Goal: Information Seeking & Learning: Find specific fact

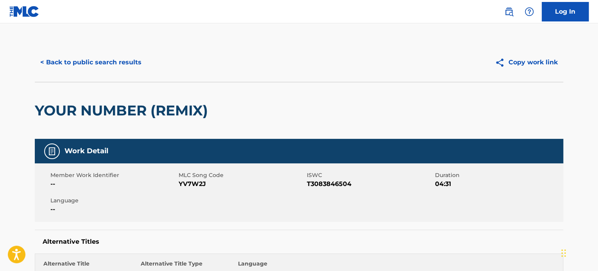
click at [55, 63] on button "< Back to public search results" at bounding box center [91, 63] width 112 height 20
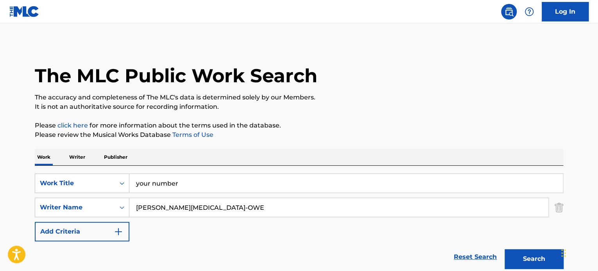
scroll to position [159, 0]
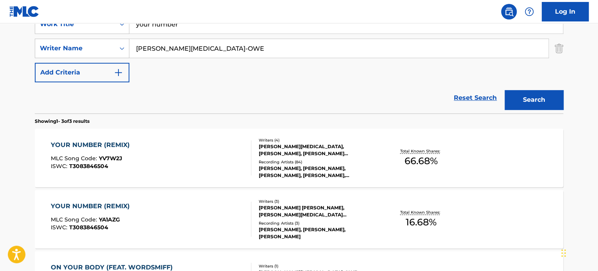
click at [209, 53] on input "[PERSON_NAME][MEDICAL_DATA]-OWE" at bounding box center [338, 48] width 419 height 19
type input "[PERSON_NAME]"
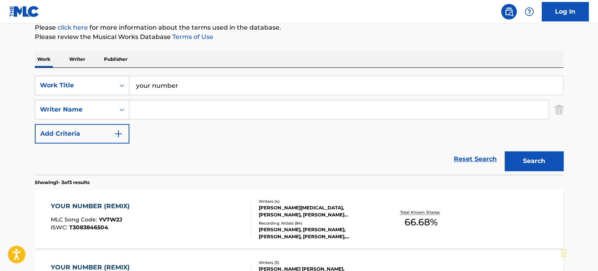
scroll to position [93, 0]
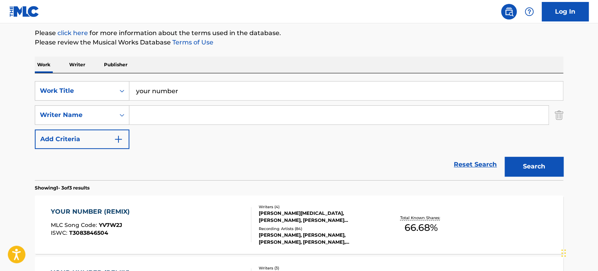
click at [221, 87] on input "your number" at bounding box center [345, 91] width 433 height 19
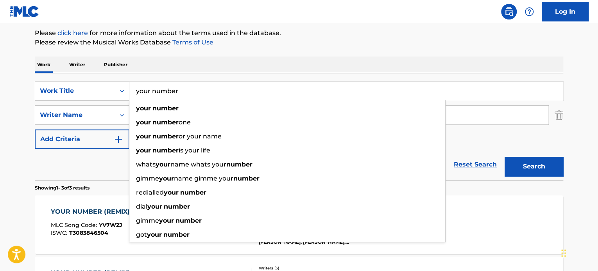
type input "your"
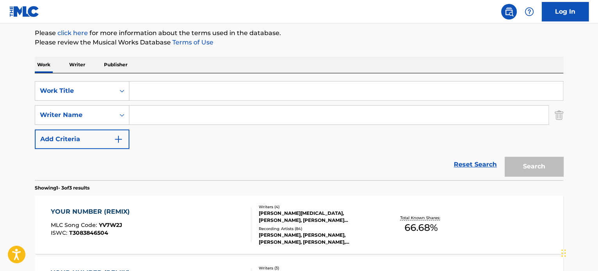
paste input "KRA491600908"
type input "KRA491600908"
paste input "You Are So Beautiful"
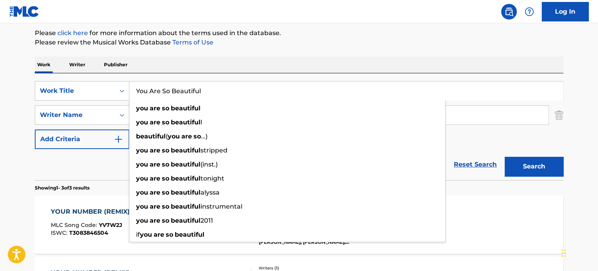
type input "You Are So Beautiful"
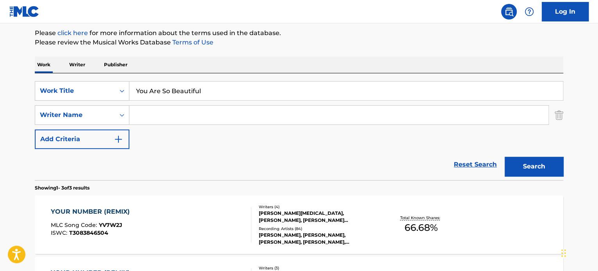
click at [311, 49] on div "The MLC Public Work Search The accuracy and completeness of The MLC's data is d…" at bounding box center [298, 181] width 547 height 463
click at [209, 115] on input "Search Form" at bounding box center [338, 115] width 419 height 19
click at [504, 157] on button "Search" at bounding box center [533, 167] width 59 height 20
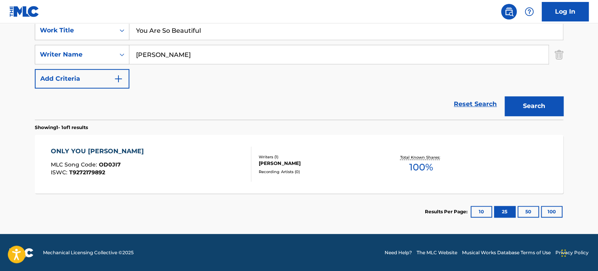
scroll to position [153, 0]
type input "eddy"
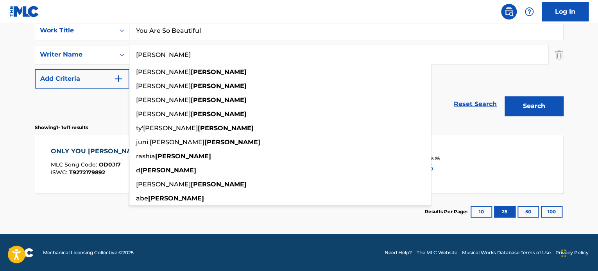
type input "[PERSON_NAME]"
click at [504, 96] on button "Search" at bounding box center [533, 106] width 59 height 20
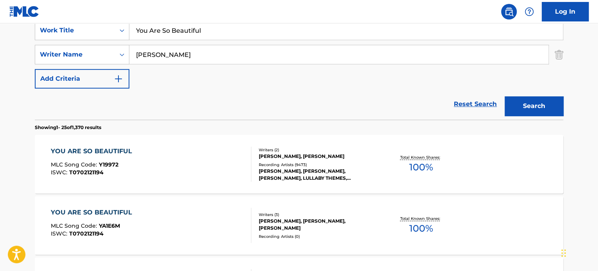
drag, startPoint x: 138, startPoint y: 195, endPoint x: 139, endPoint y: 191, distance: 4.2
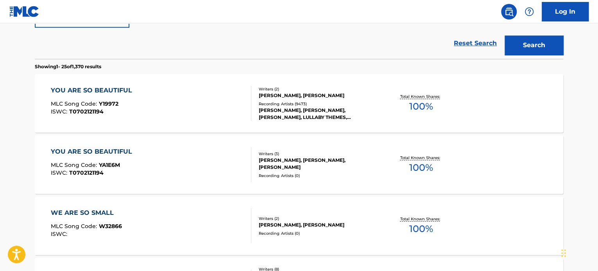
scroll to position [214, 0]
click at [174, 111] on div "YOU ARE SO BEAUTIFUL MLC Song Code : Y19972 ISWC : T0702121194" at bounding box center [151, 103] width 201 height 35
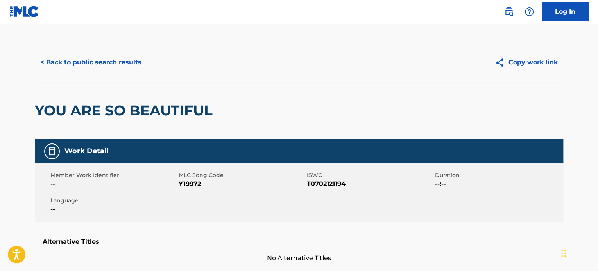
click at [75, 67] on button "< Back to public search results" at bounding box center [91, 63] width 112 height 20
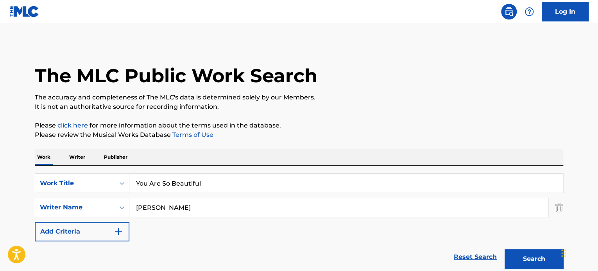
click at [190, 205] on input "[PERSON_NAME]" at bounding box center [338, 207] width 419 height 19
click at [216, 184] on input "You Are So Beautiful" at bounding box center [345, 183] width 433 height 19
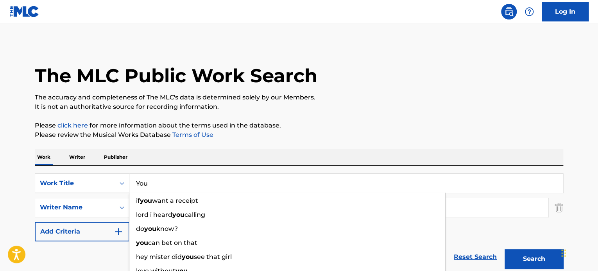
type input "You"
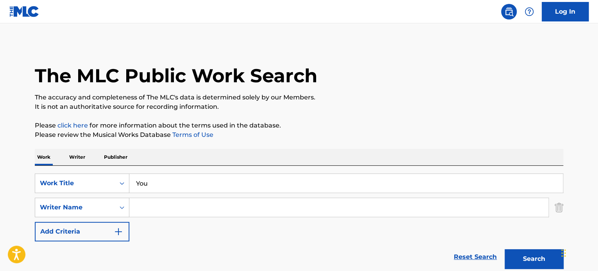
click at [280, 126] on p "Please click here for more information about the terms used in the database." at bounding box center [299, 125] width 528 height 9
click at [163, 214] on input "Search Form" at bounding box center [338, 207] width 419 height 19
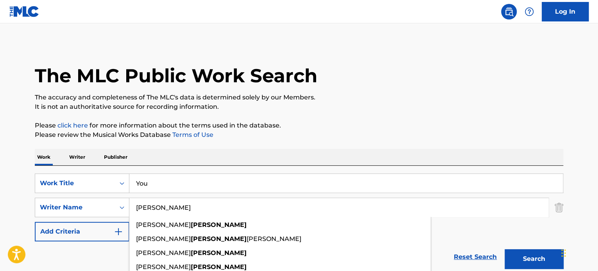
click at [504, 250] on button "Search" at bounding box center [533, 260] width 59 height 20
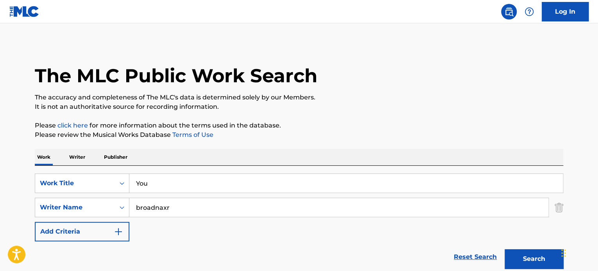
type input "[PERSON_NAME]"
click at [364, 52] on div "The MLC Public Work Search" at bounding box center [299, 71] width 528 height 57
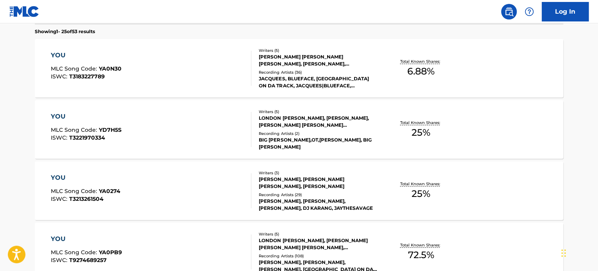
scroll to position [248, 0]
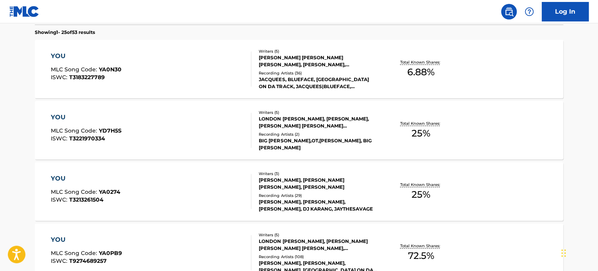
click at [206, 70] on div "YOU MLC Song Code : YA0N30 ISWC : T3183227789" at bounding box center [151, 69] width 201 height 35
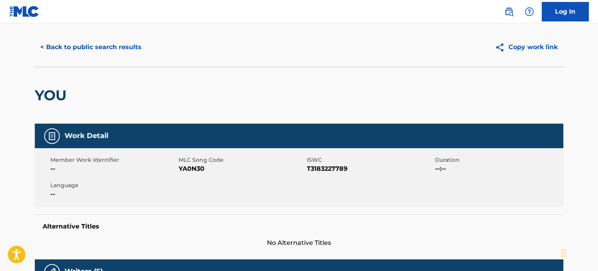
scroll to position [16, 0]
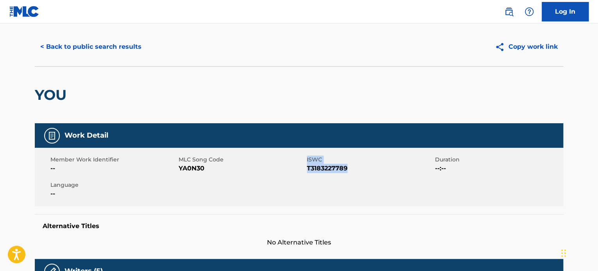
drag, startPoint x: 353, startPoint y: 166, endPoint x: 287, endPoint y: 166, distance: 66.0
click at [287, 166] on div "Member Work Identifier -- MLC Song Code YA0N30 ISWC T3183227789 Duration --:-- …" at bounding box center [299, 177] width 528 height 59
click at [287, 166] on span "YA0N30" at bounding box center [242, 168] width 126 height 9
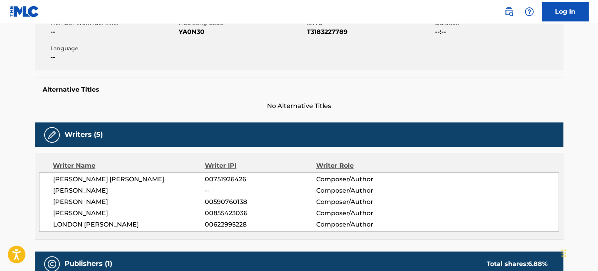
scroll to position [0, 0]
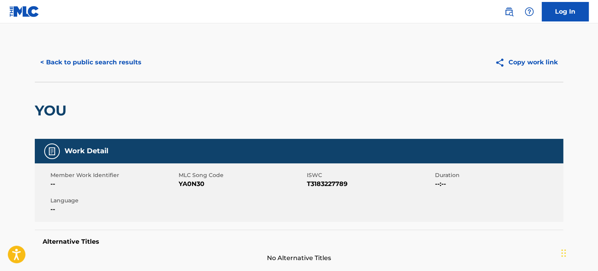
click at [90, 63] on button "< Back to public search results" at bounding box center [91, 63] width 112 height 20
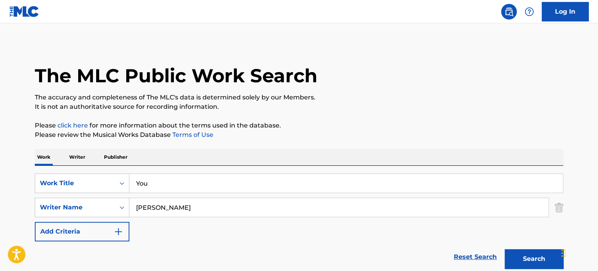
click at [209, 96] on p "The accuracy and completeness of The MLC's data is determined solely by our Mem…" at bounding box center [299, 97] width 528 height 9
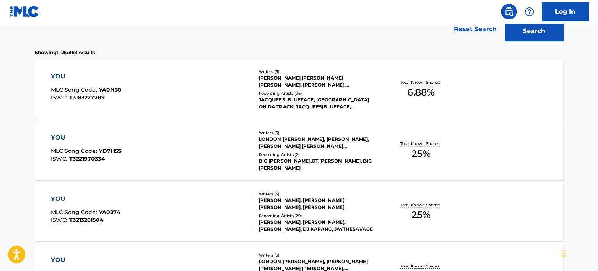
scroll to position [231, 0]
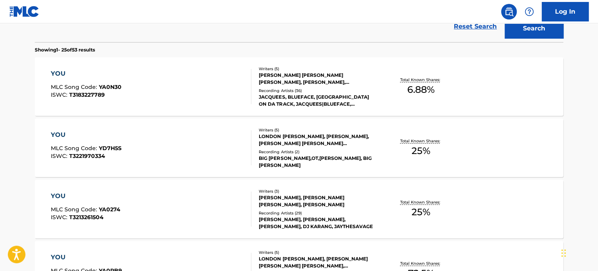
click at [209, 209] on div "YOU MLC Song Code : YA0274 ISWC : T3213261504" at bounding box center [151, 209] width 201 height 35
